Goal: Task Accomplishment & Management: Manage account settings

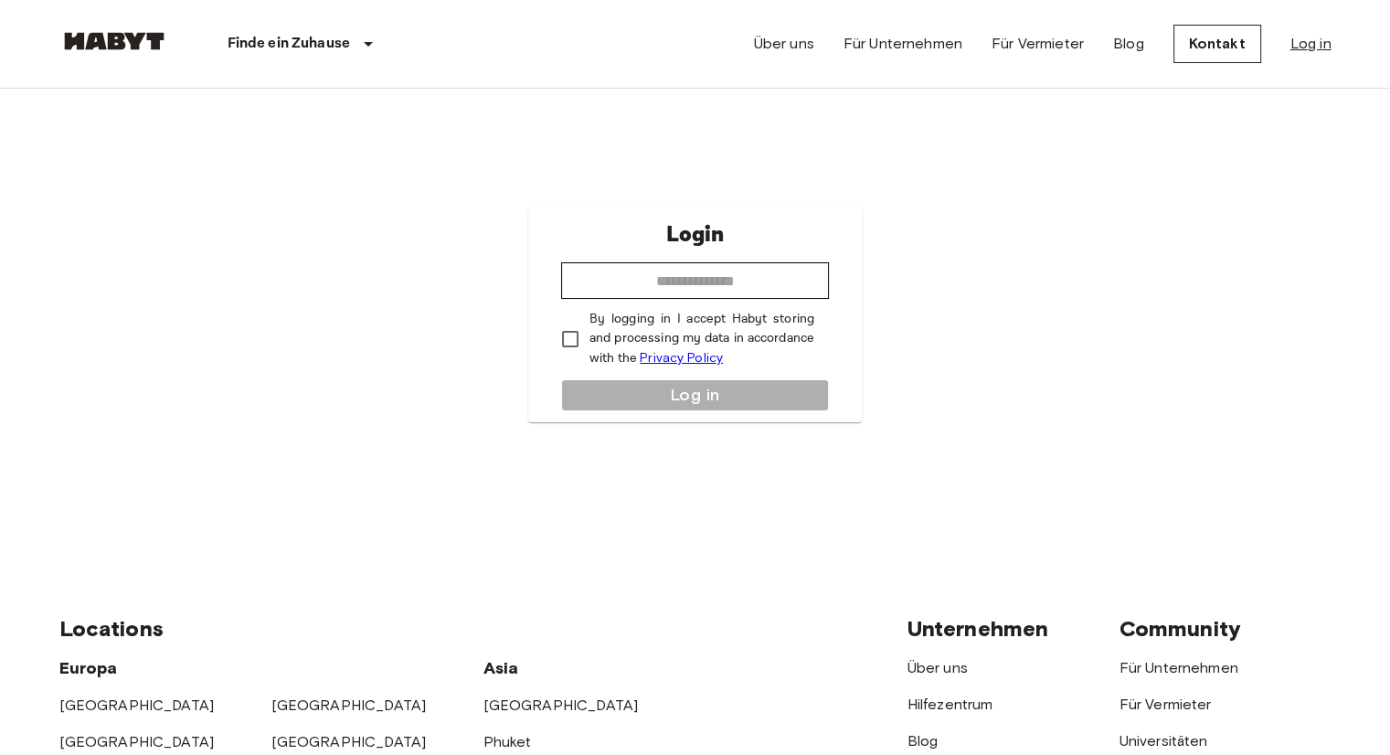
click at [1304, 39] on link "Log in" at bounding box center [1310, 44] width 41 height 22
click at [691, 270] on input "email" at bounding box center [695, 280] width 268 height 37
type input "**********"
click at [632, 335] on p "By logging in I accept Habyt storing and processing my data in accordance with …" at bounding box center [701, 339] width 225 height 58
click at [684, 398] on button "Log in" at bounding box center [695, 395] width 268 height 32
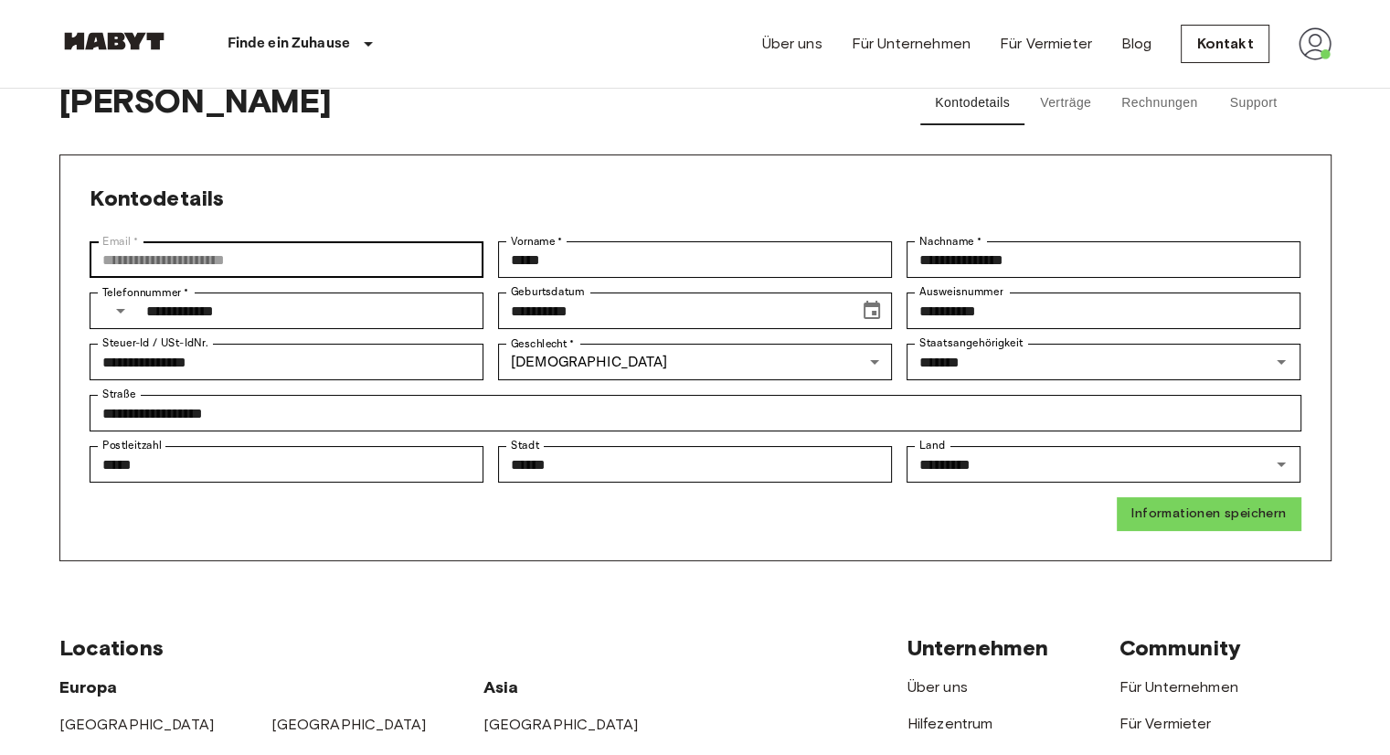
scroll to position [18, 0]
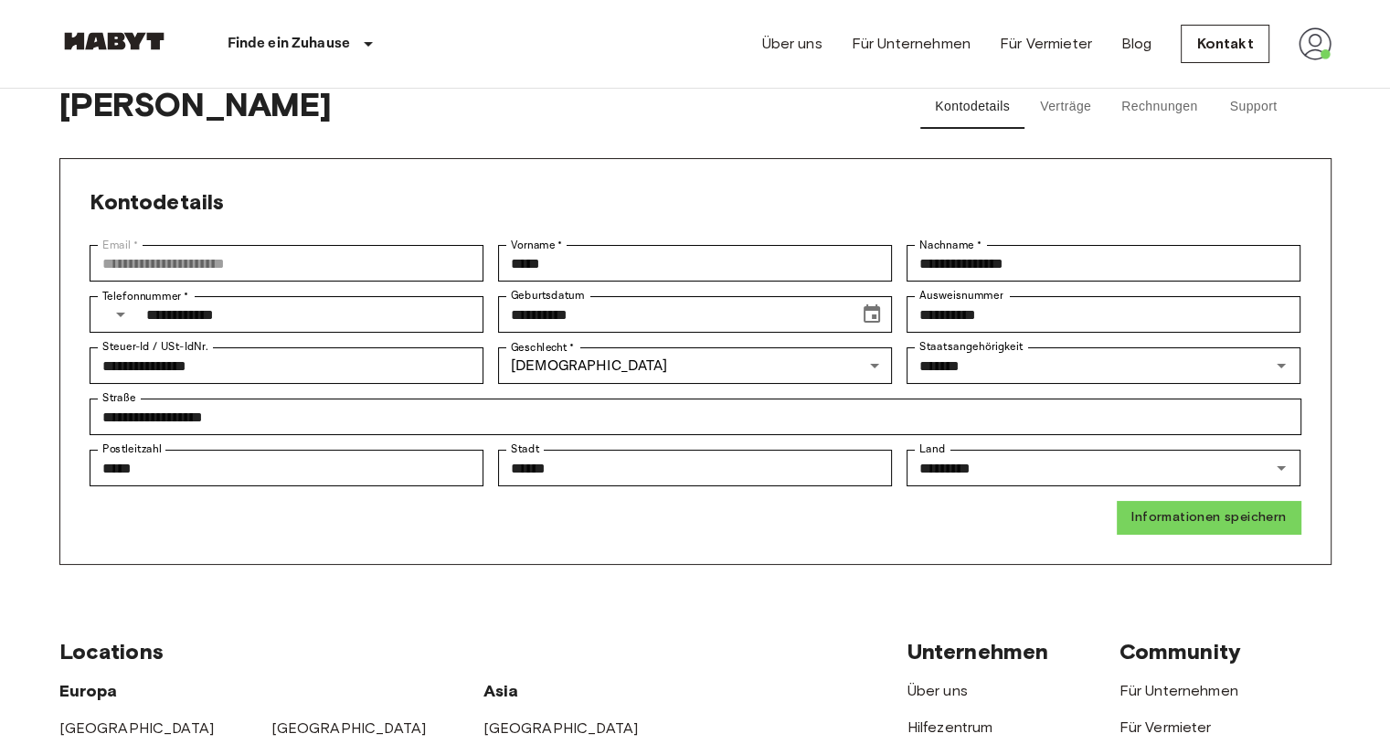
click at [1085, 111] on button "Verträge" at bounding box center [1065, 107] width 82 height 44
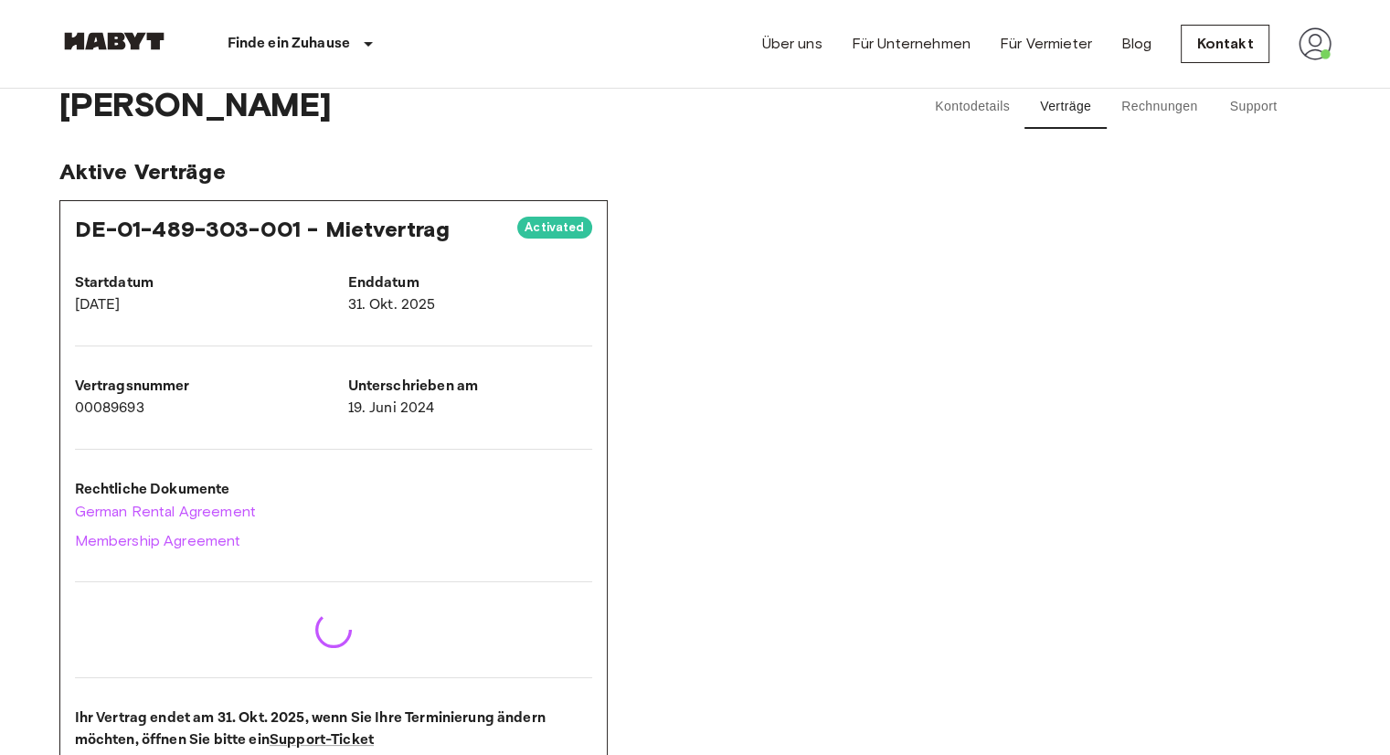
click at [1158, 104] on button "Rechnungen" at bounding box center [1159, 107] width 105 height 44
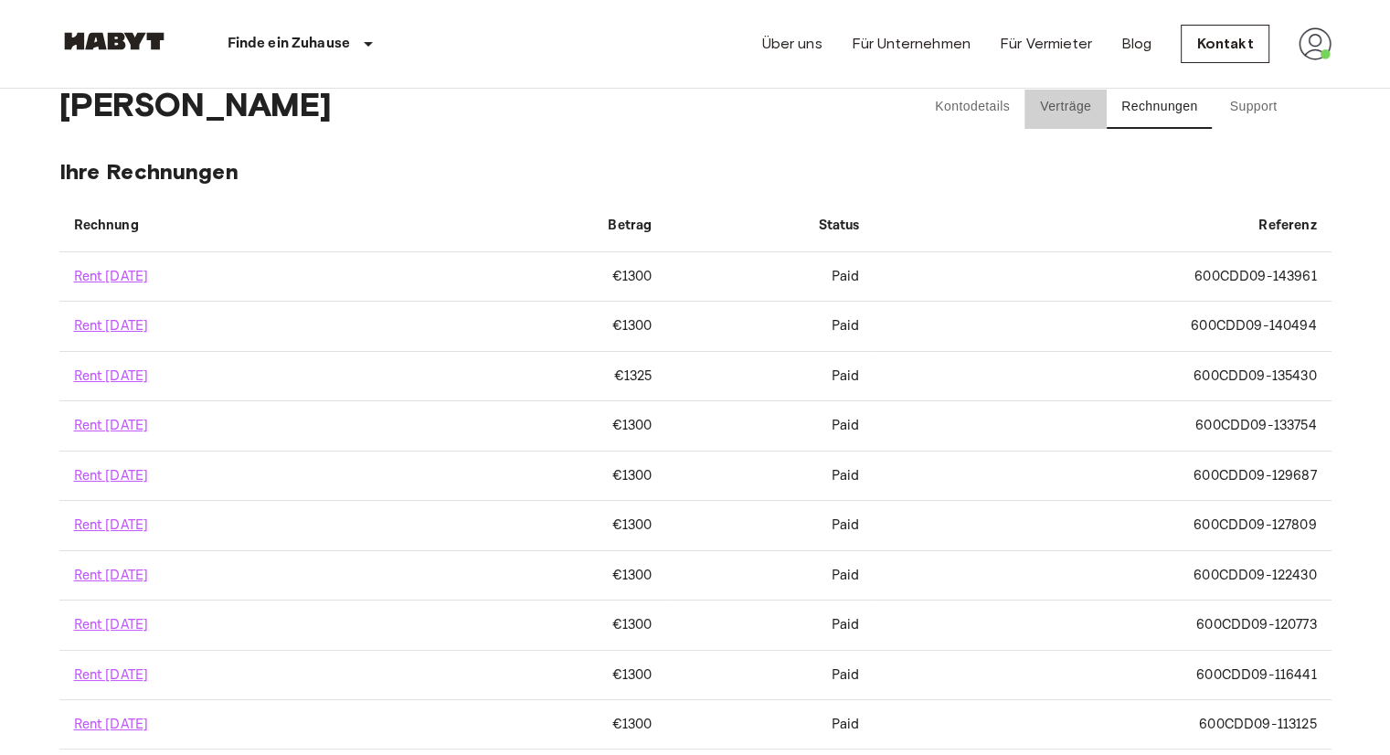
click at [1097, 100] on button "Verträge" at bounding box center [1065, 107] width 82 height 44
